Goal: Navigation & Orientation: Find specific page/section

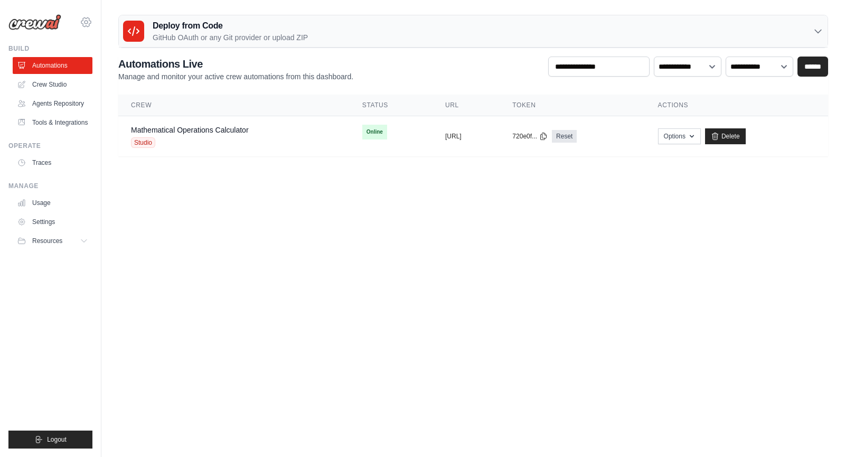
click at [82, 27] on icon at bounding box center [86, 22] width 13 height 13
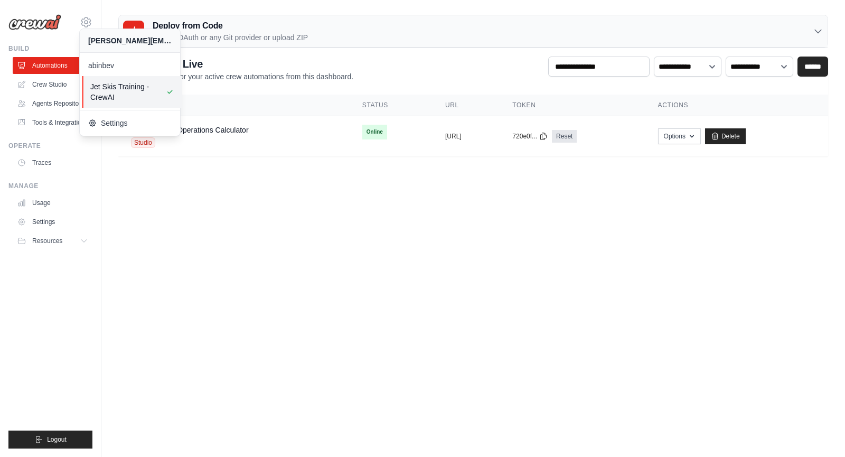
click at [101, 99] on span "Jet Skis Training - CrewAI" at bounding box center [131, 91] width 83 height 21
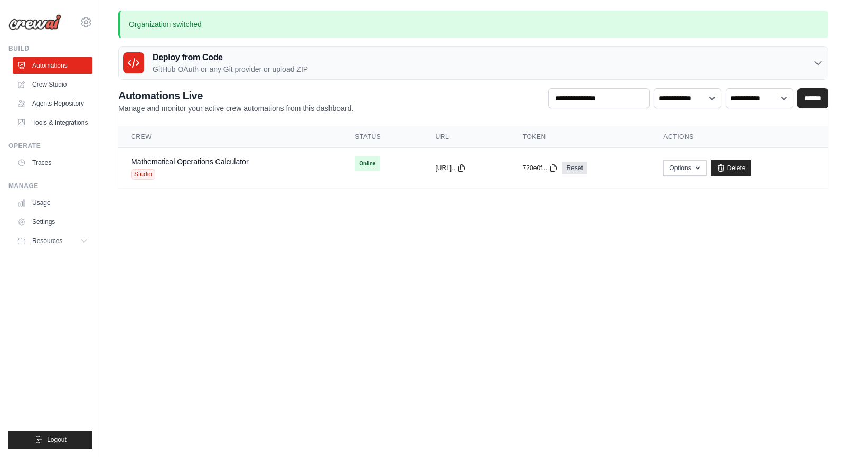
click at [68, 127] on link "Tools & Integrations" at bounding box center [53, 122] width 80 height 17
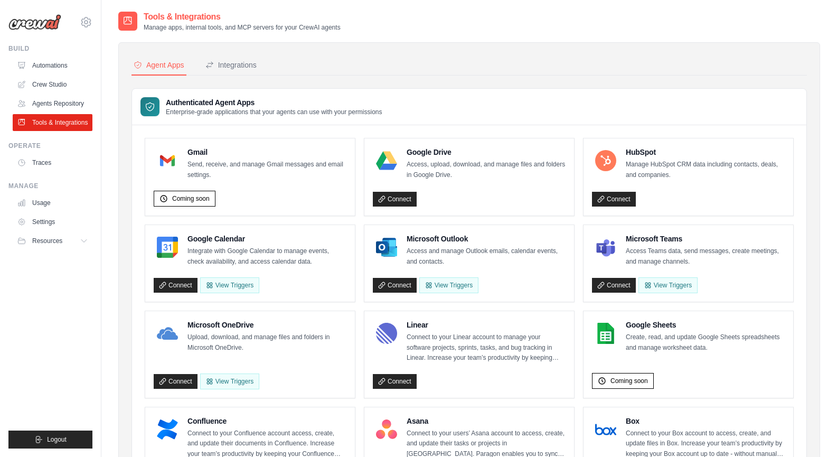
click at [237, 55] on button "Integrations" at bounding box center [230, 65] width 55 height 20
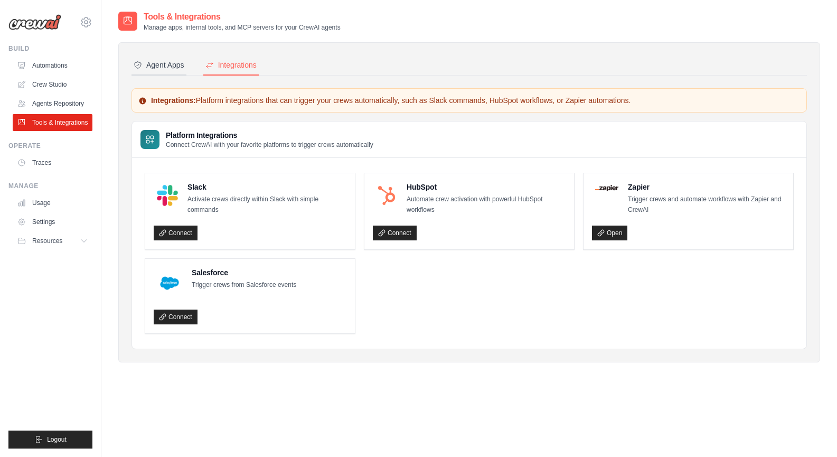
click at [184, 67] on div "Agent Apps" at bounding box center [159, 65] width 51 height 11
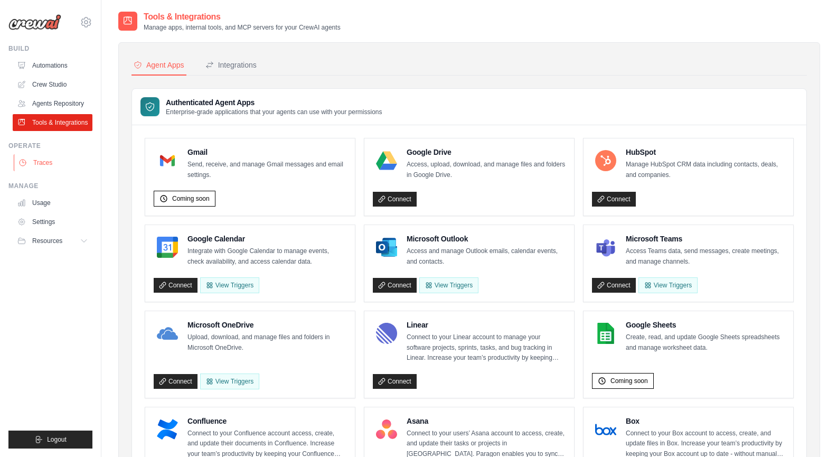
click at [40, 168] on link "Traces" at bounding box center [54, 162] width 80 height 17
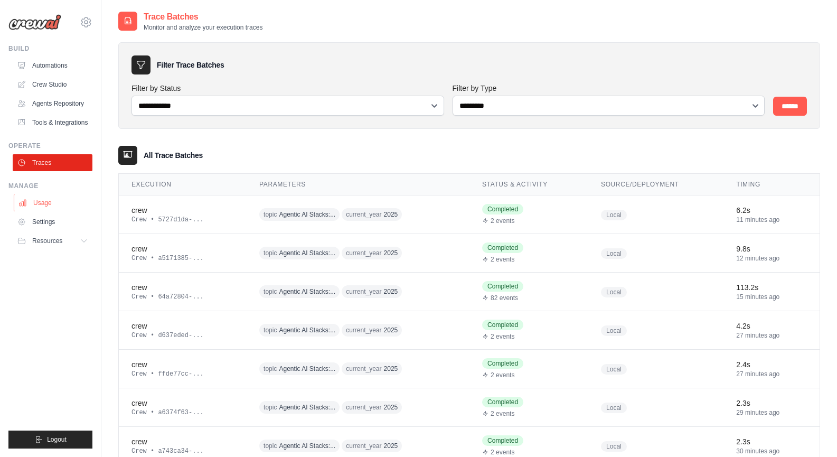
click at [29, 200] on link "Usage" at bounding box center [54, 202] width 80 height 17
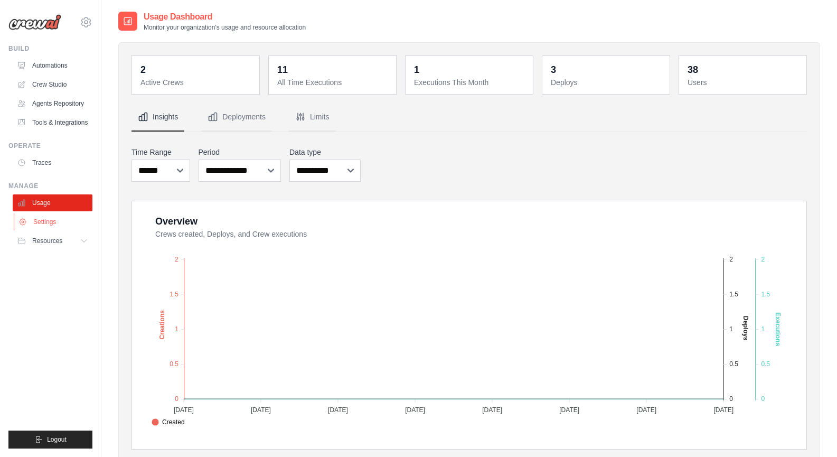
click at [35, 226] on link "Settings" at bounding box center [54, 221] width 80 height 17
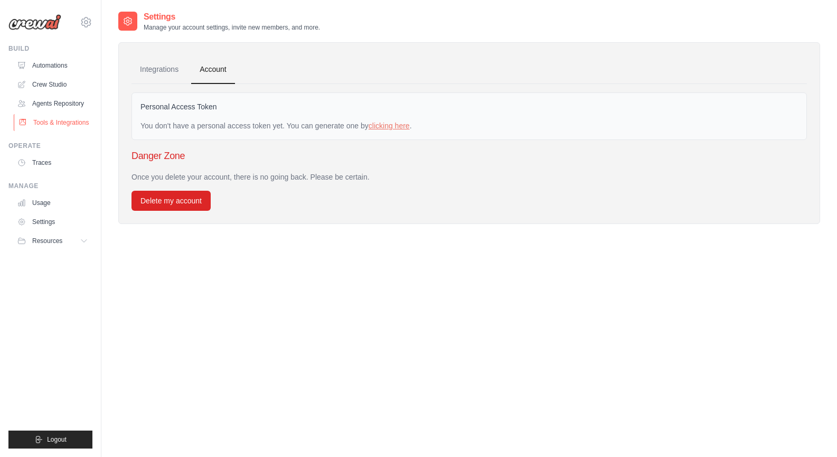
click at [62, 119] on link "Tools & Integrations" at bounding box center [54, 122] width 80 height 17
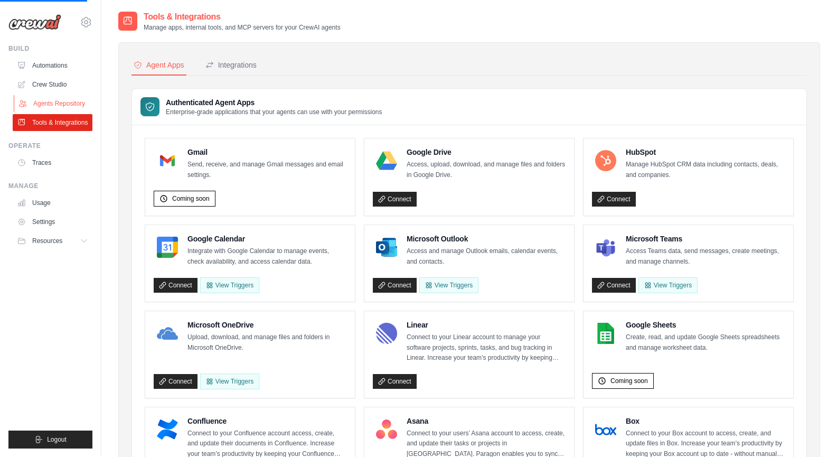
click at [71, 100] on link "Agents Repository" at bounding box center [54, 103] width 80 height 17
click at [235, 67] on div "Integrations" at bounding box center [230, 65] width 51 height 11
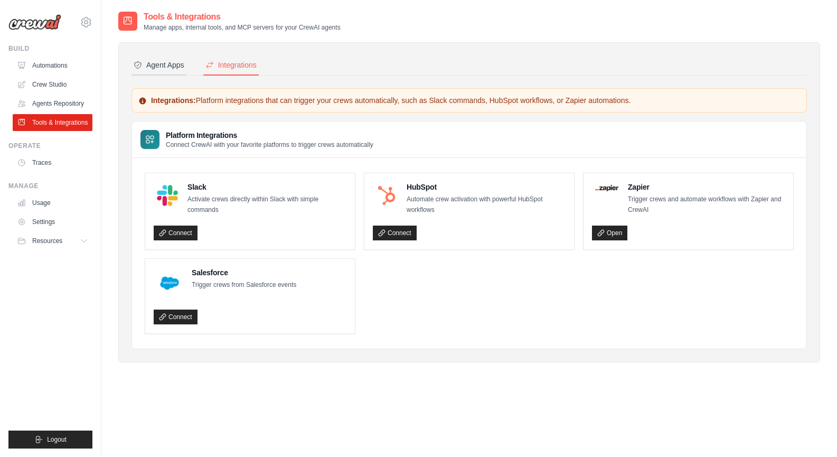
click at [169, 59] on button "Agent Apps" at bounding box center [159, 65] width 55 height 20
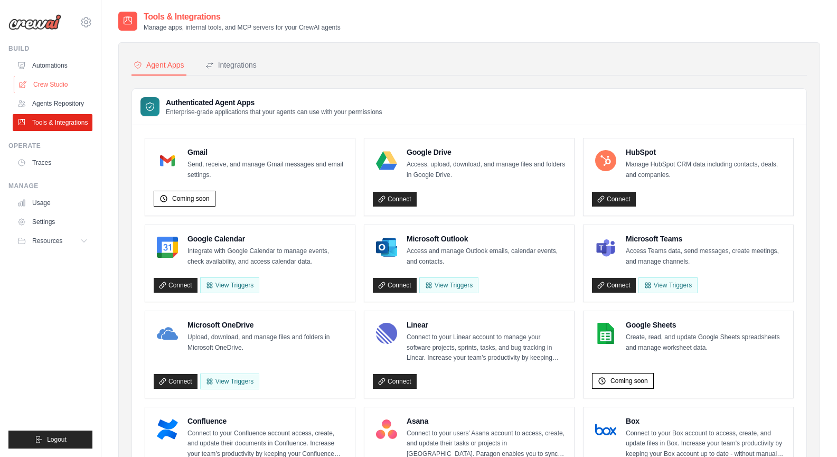
click at [66, 88] on link "Crew Studio" at bounding box center [54, 84] width 80 height 17
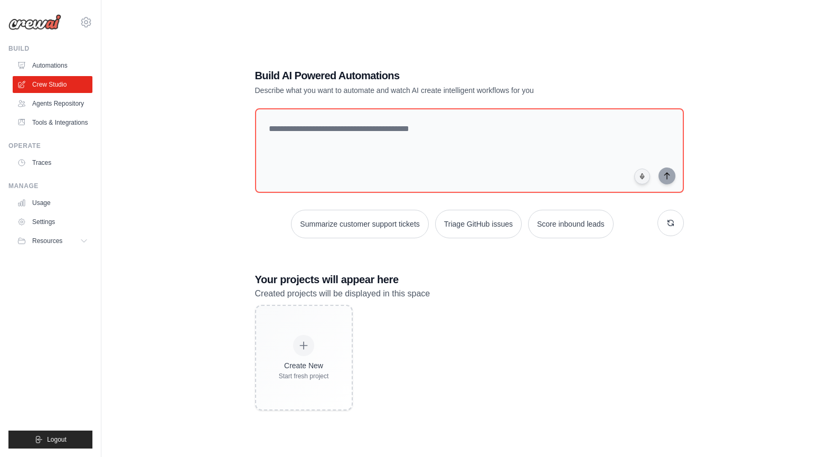
click at [44, 136] on ul "Build Automations Crew Studio Agents Repository Tools & Integrations" at bounding box center [50, 246] width 84 height 404
click at [75, 125] on link "Tools & Integrations" at bounding box center [54, 122] width 80 height 17
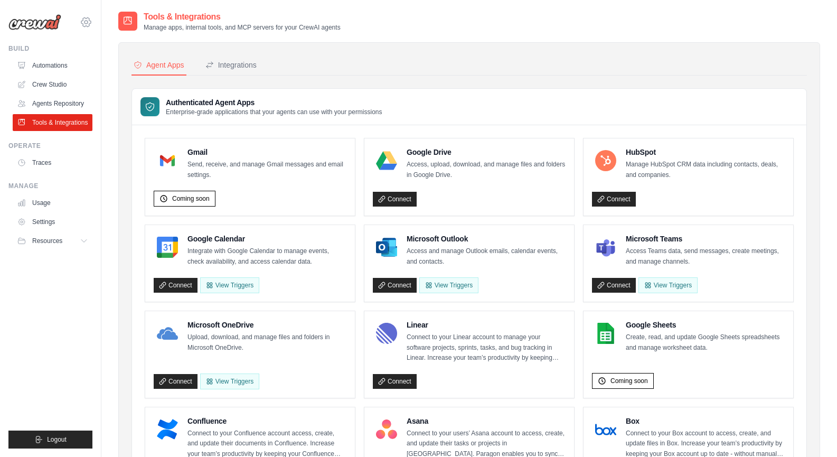
click at [89, 25] on icon at bounding box center [86, 22] width 13 height 13
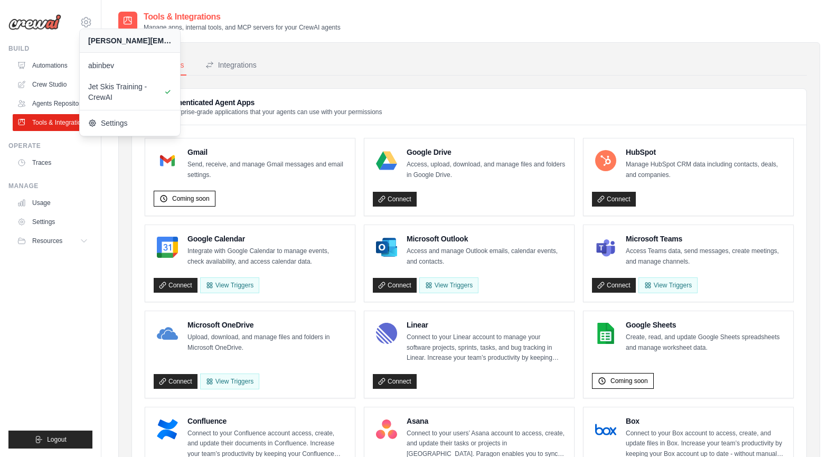
click at [128, 134] on div "Settings" at bounding box center [130, 123] width 100 height 26
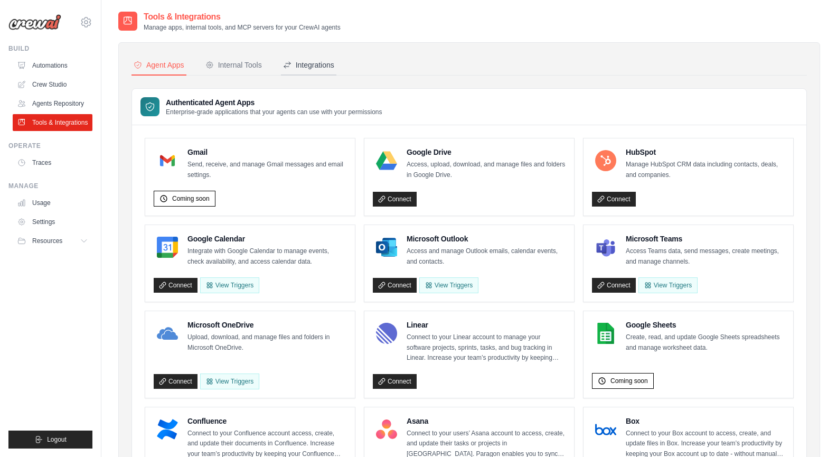
click at [313, 65] on div "Integrations" at bounding box center [308, 65] width 51 height 11
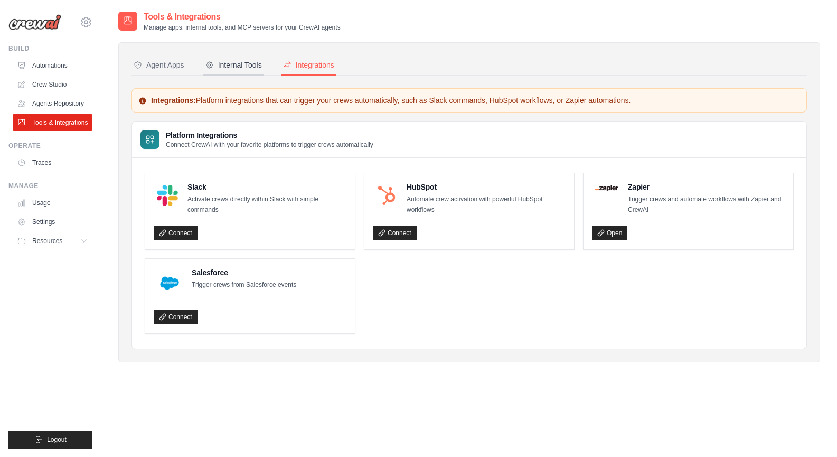
click at [219, 59] on button "Internal Tools" at bounding box center [233, 65] width 61 height 20
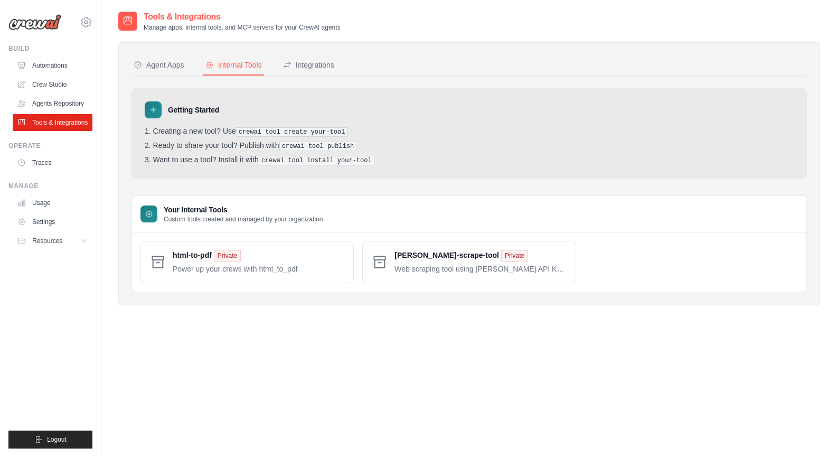
scroll to position [21, 0]
